Goal: Task Accomplishment & Management: Use online tool/utility

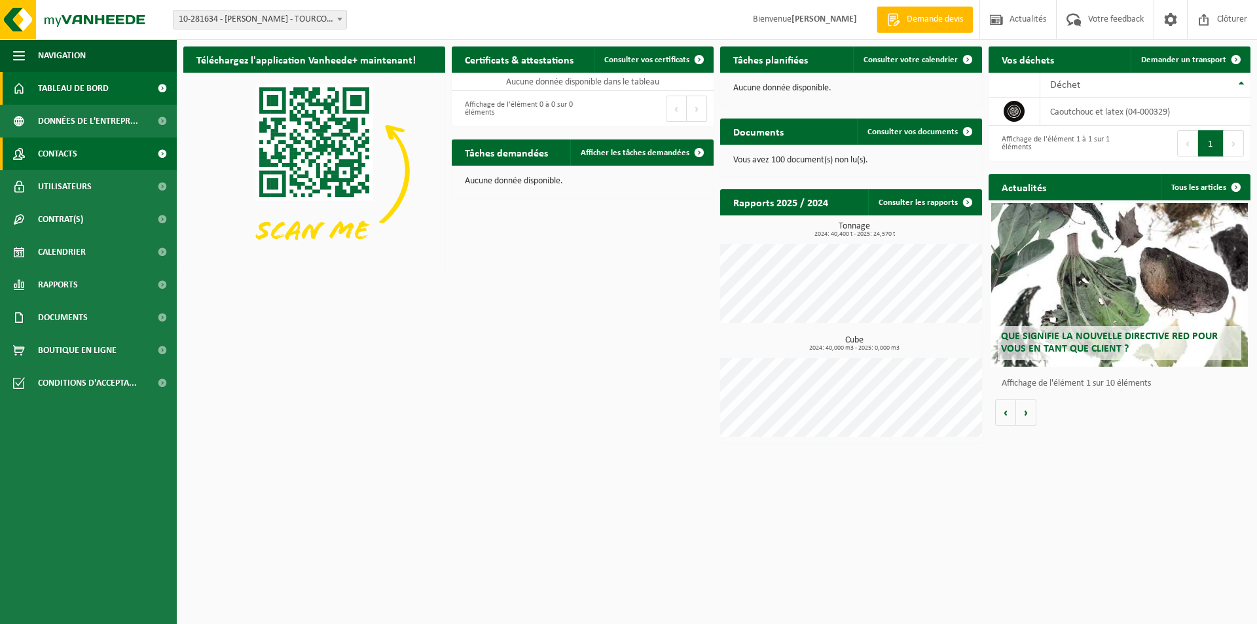
click at [88, 156] on link "Contacts" at bounding box center [88, 153] width 177 height 33
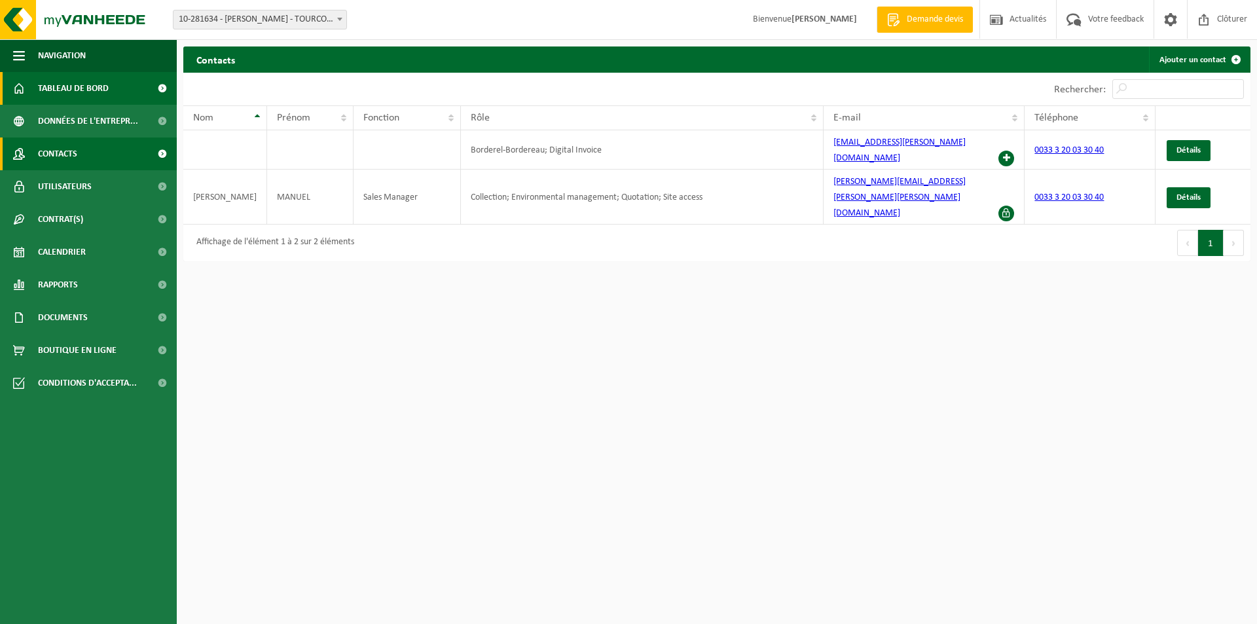
click at [106, 86] on span "Tableau de bord" at bounding box center [73, 88] width 71 height 33
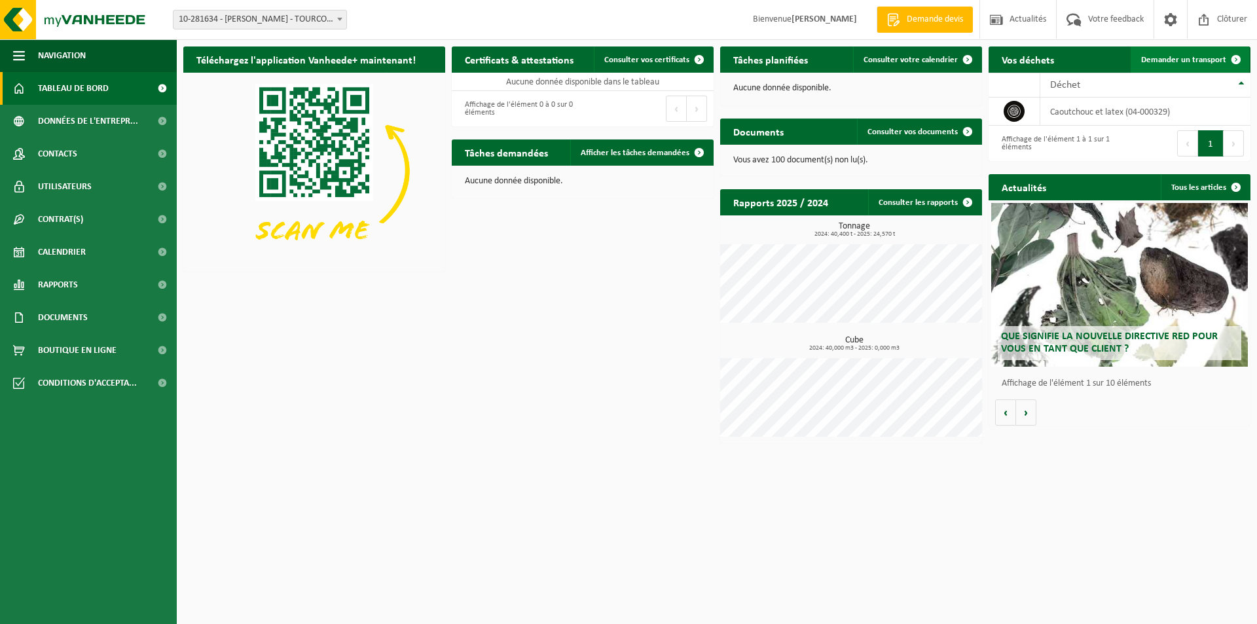
click at [1211, 58] on span "Demander un transport" at bounding box center [1183, 60] width 85 height 9
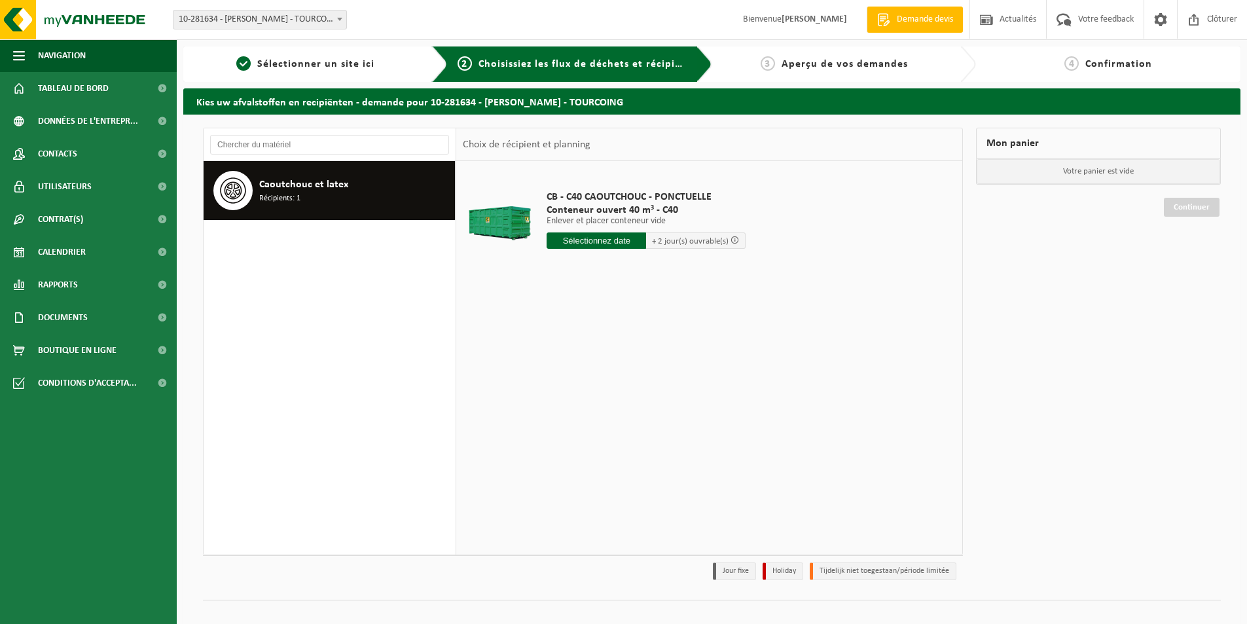
click at [584, 243] on input "text" at bounding box center [595, 240] width 99 height 16
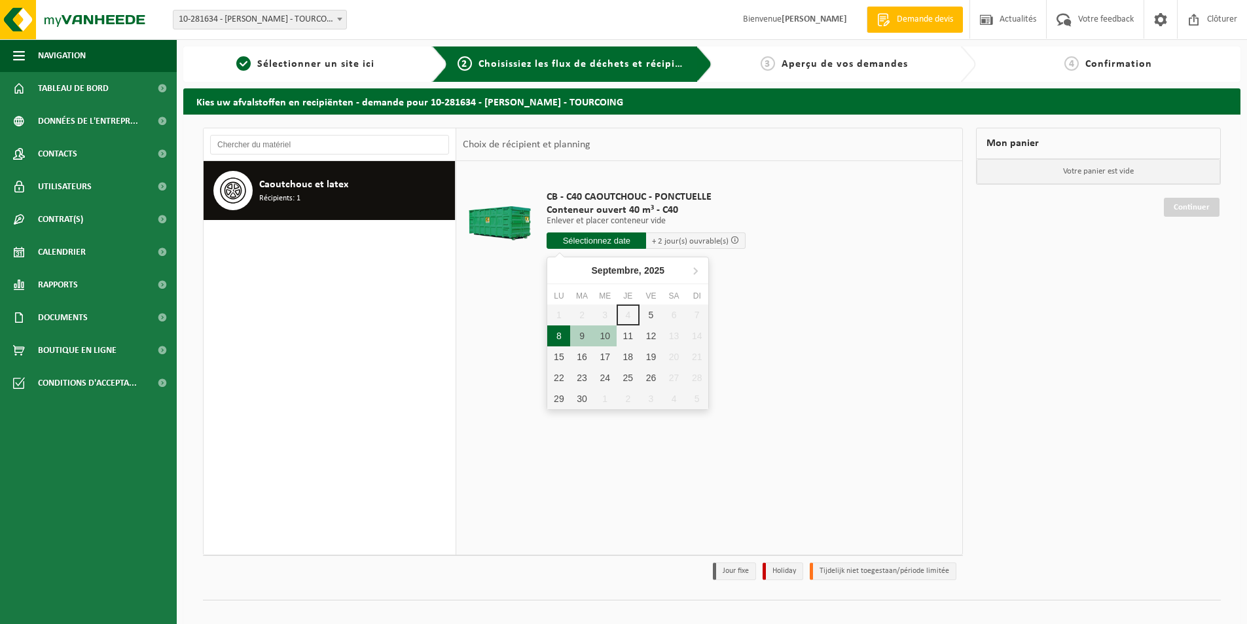
click at [560, 331] on div "8" at bounding box center [558, 335] width 23 height 21
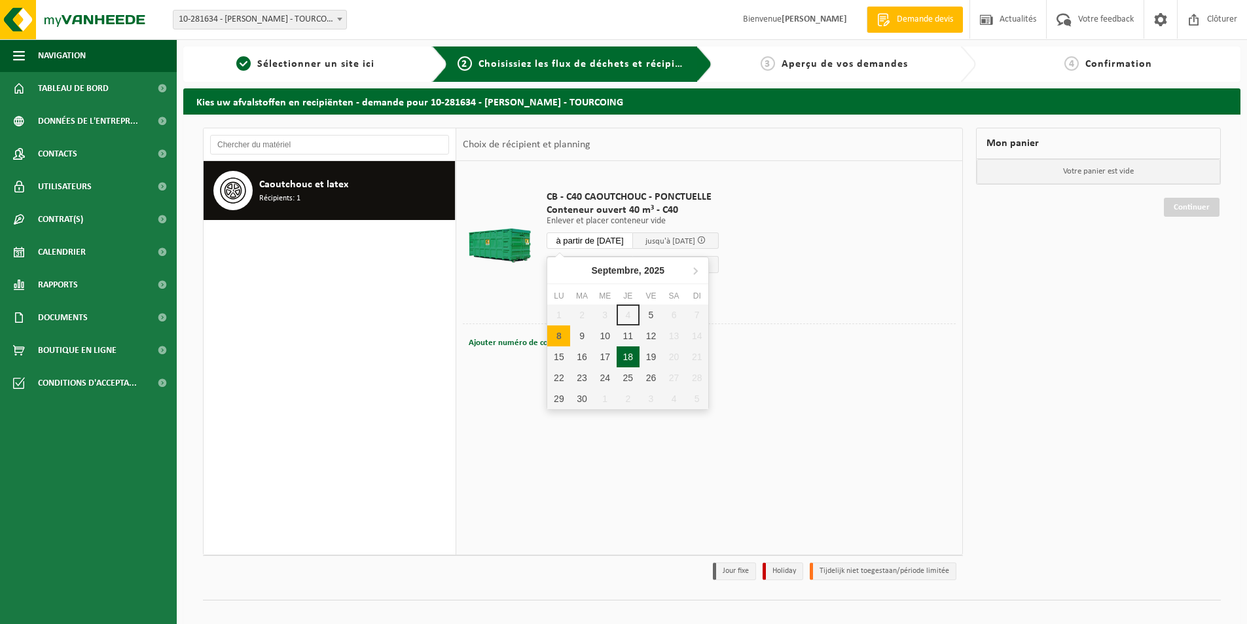
click at [630, 236] on input "à partir de 2025-09-08" at bounding box center [589, 240] width 86 height 16
click at [654, 314] on div "5" at bounding box center [650, 314] width 23 height 21
type input "à partir de 2025-09-05"
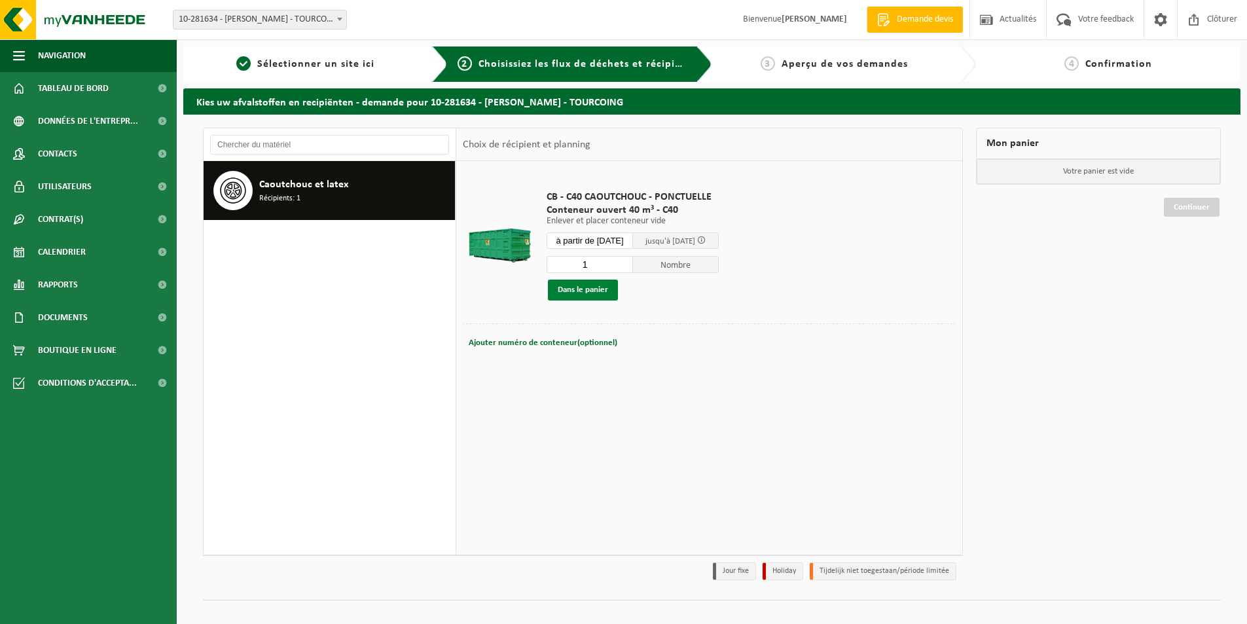
click at [605, 286] on button "Dans le panier" at bounding box center [583, 289] width 70 height 21
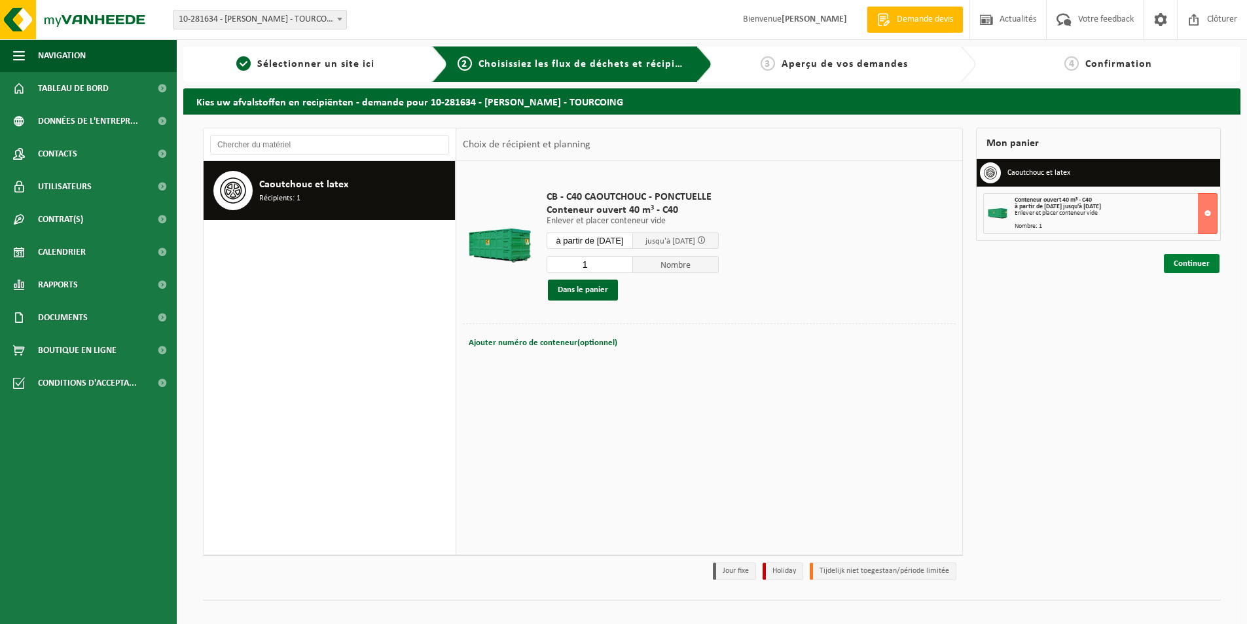
click at [1184, 260] on link "Continuer" at bounding box center [1192, 263] width 56 height 19
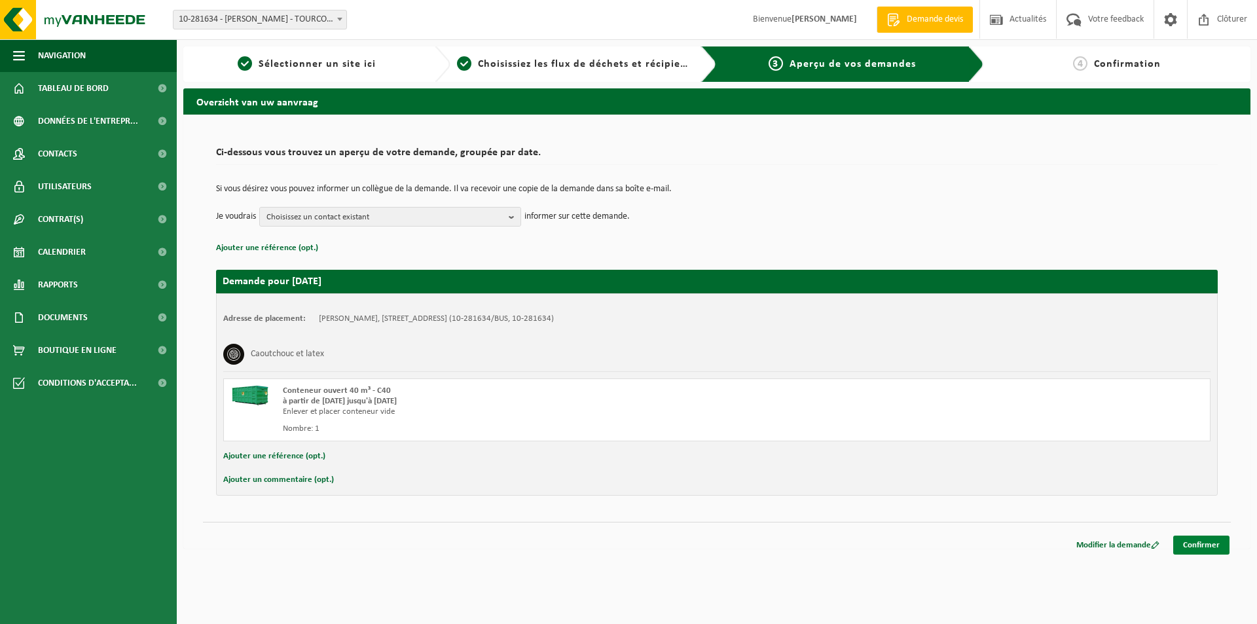
click at [1193, 546] on link "Confirmer" at bounding box center [1201, 544] width 56 height 19
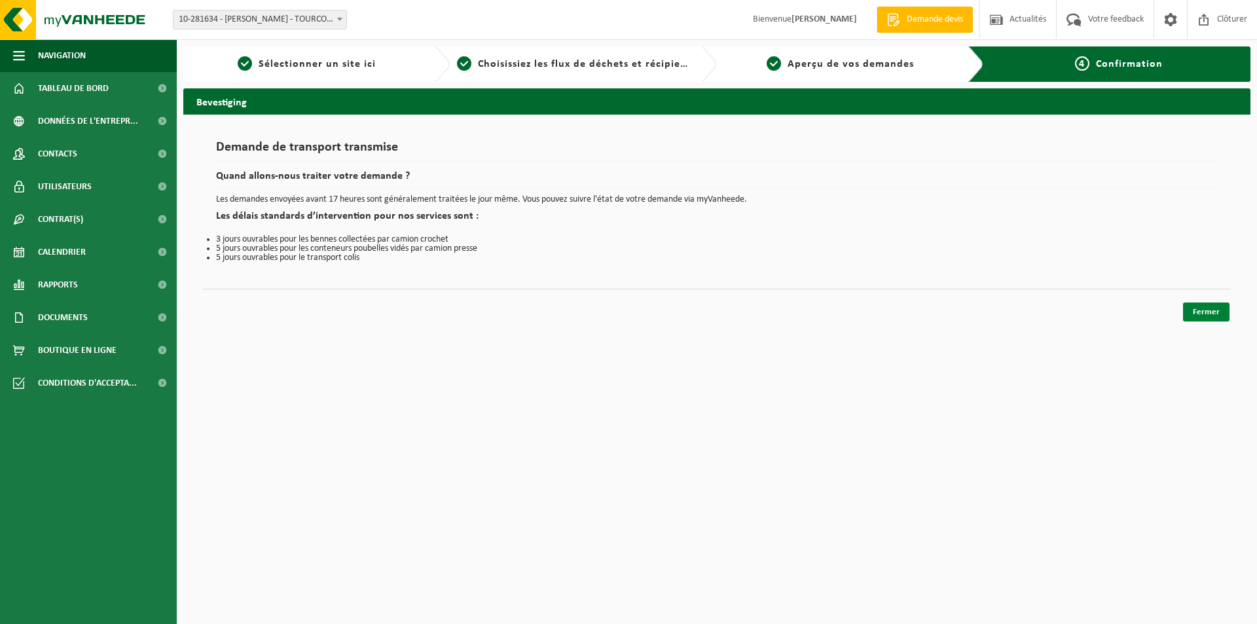
click at [1223, 308] on link "Fermer" at bounding box center [1206, 311] width 46 height 19
